Goal: Find specific page/section: Find specific page/section

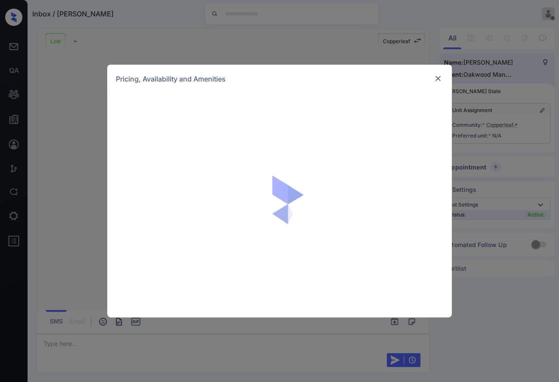
scroll to position [116, 0]
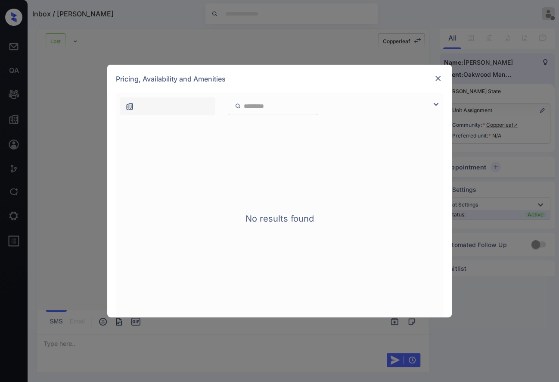
click at [438, 80] on img at bounding box center [438, 78] width 9 height 9
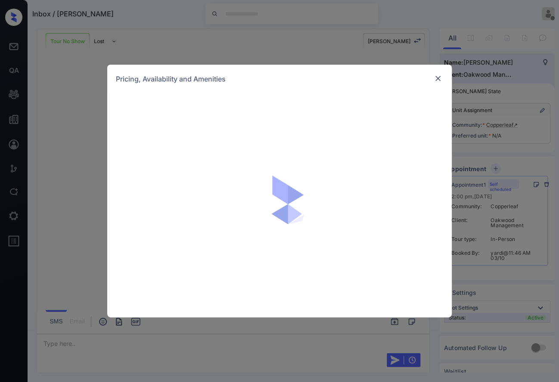
scroll to position [110, 0]
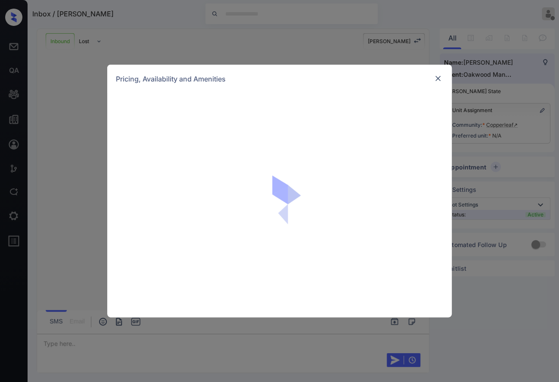
scroll to position [114, 0]
click at [437, 78] on img at bounding box center [438, 78] width 9 height 9
click at [440, 82] on img at bounding box center [438, 78] width 9 height 9
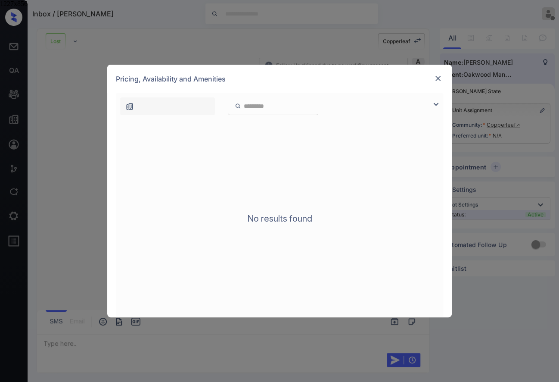
drag, startPoint x: 29, startPoint y: 10, endPoint x: 558, endPoint y: 378, distance: 644.6
click at [558, 378] on div "1227x856" at bounding box center [279, 191] width 559 height 382
click at [441, 79] on img at bounding box center [438, 78] width 9 height 9
